Goal: Navigation & Orientation: Find specific page/section

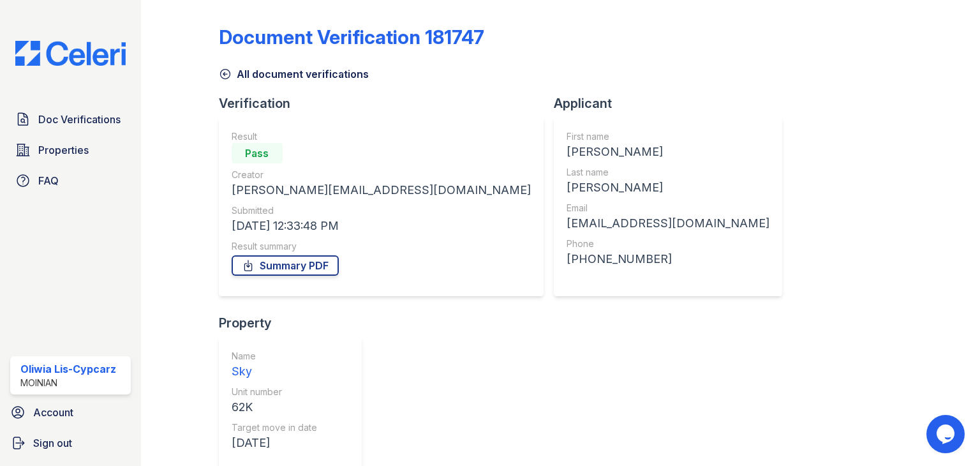
click at [76, 60] on img at bounding box center [70, 53] width 131 height 25
